Goal: Task Accomplishment & Management: Manage account settings

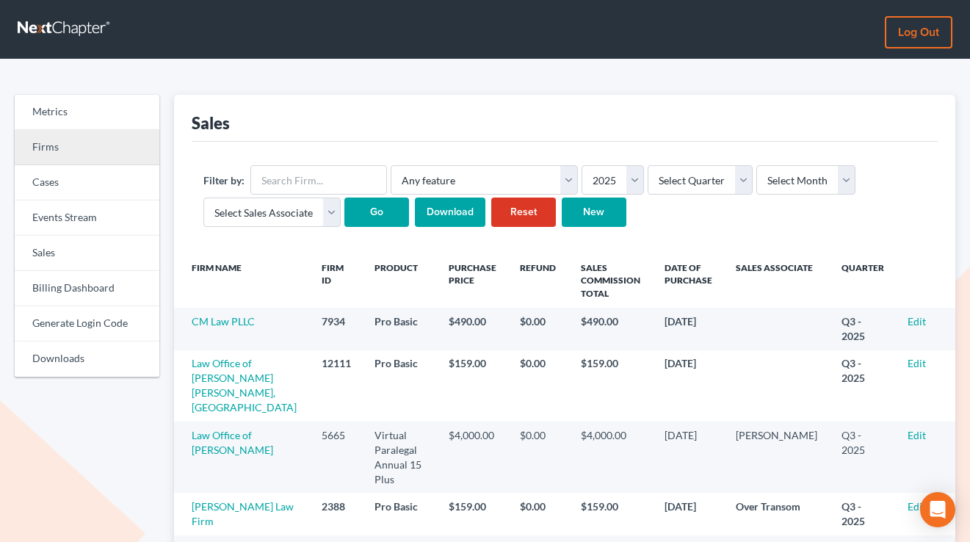
click at [27, 138] on link "Firms" at bounding box center [87, 147] width 145 height 35
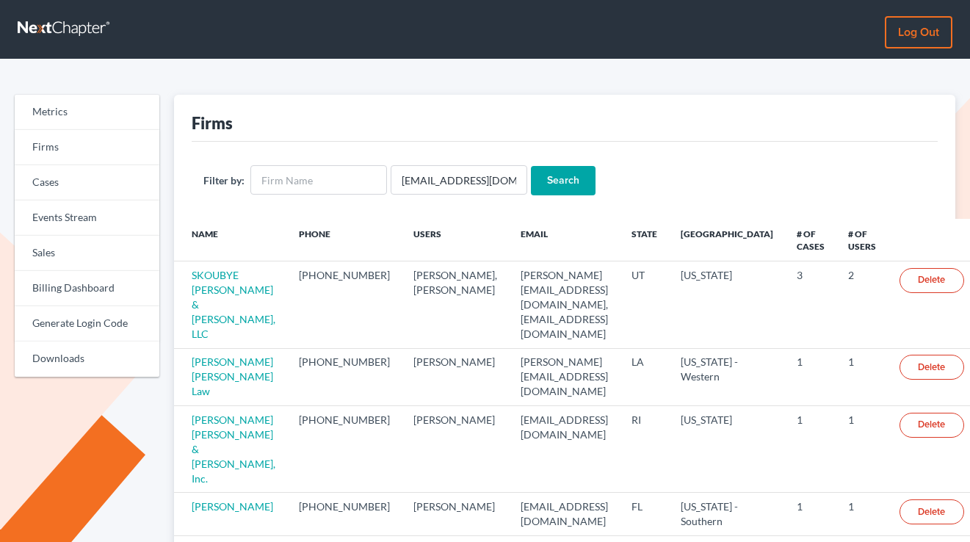
type input "mglyptislaw@aol.com"
click at [531, 166] on input "Search" at bounding box center [563, 180] width 65 height 29
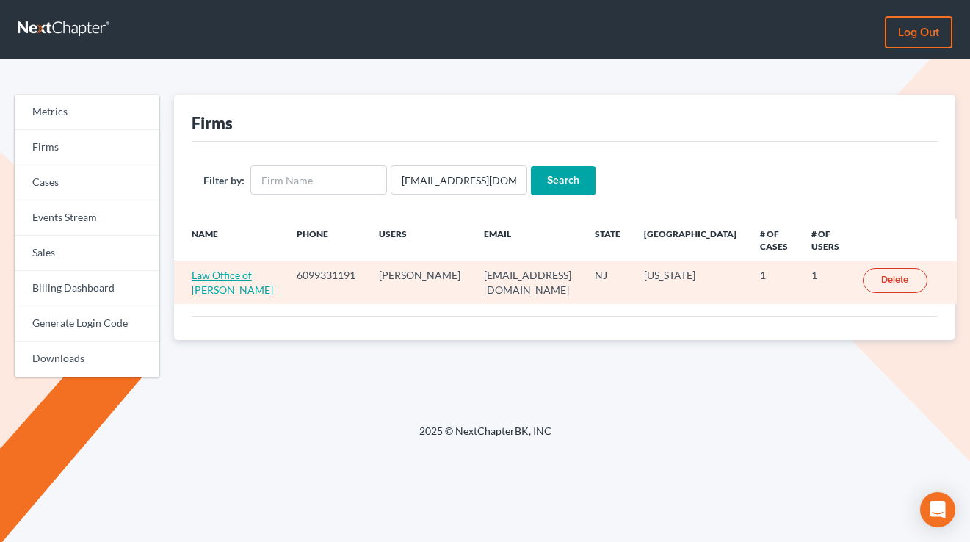
click at [206, 290] on link "Law Office of [PERSON_NAME]" at bounding box center [233, 282] width 82 height 27
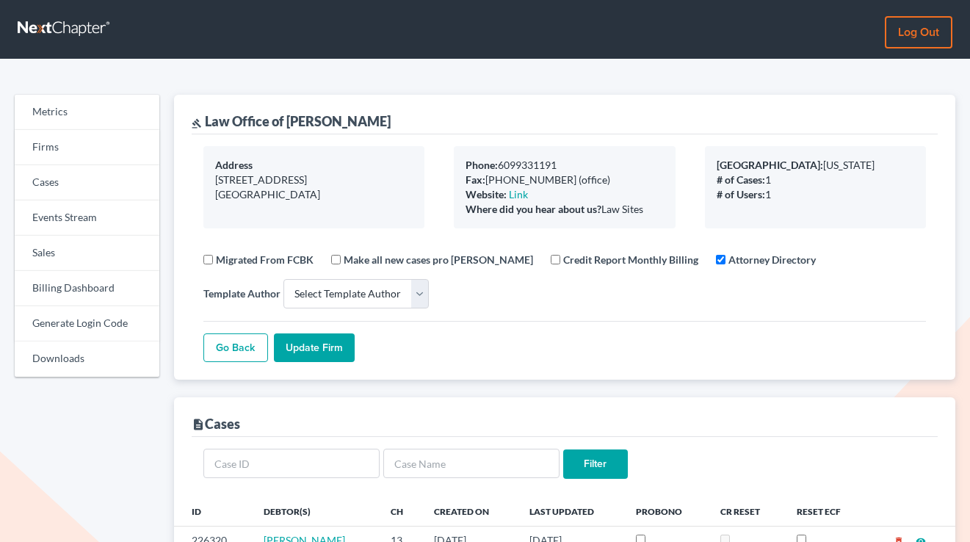
select select
click at [900, 35] on link "Log out" at bounding box center [919, 32] width 68 height 32
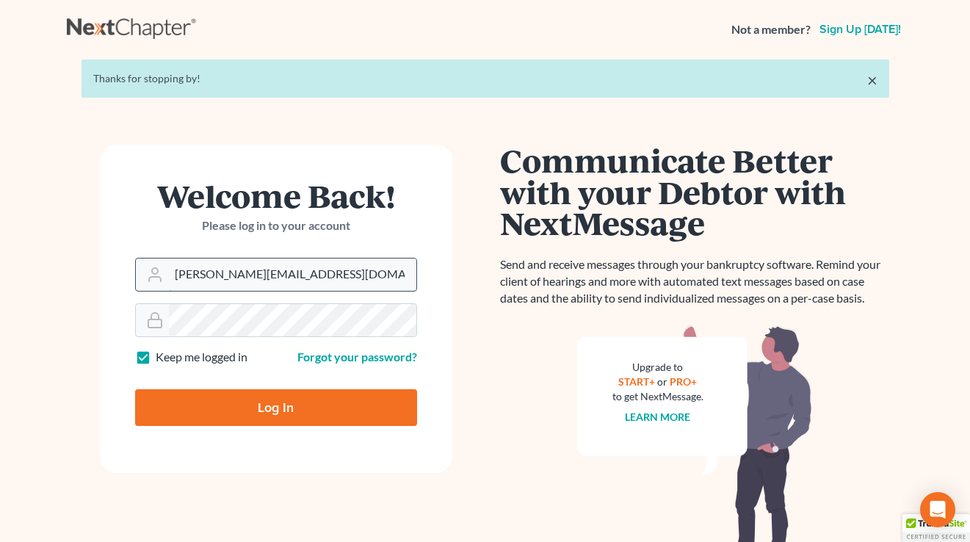
click at [295, 259] on input "tim@nextchapterbk.com" at bounding box center [293, 275] width 248 height 32
type input "qa@nextchapterbk.com"
click at [284, 402] on input "Log In" at bounding box center [276, 407] width 282 height 37
type input "Thinking..."
